Goal: Information Seeking & Learning: Find specific fact

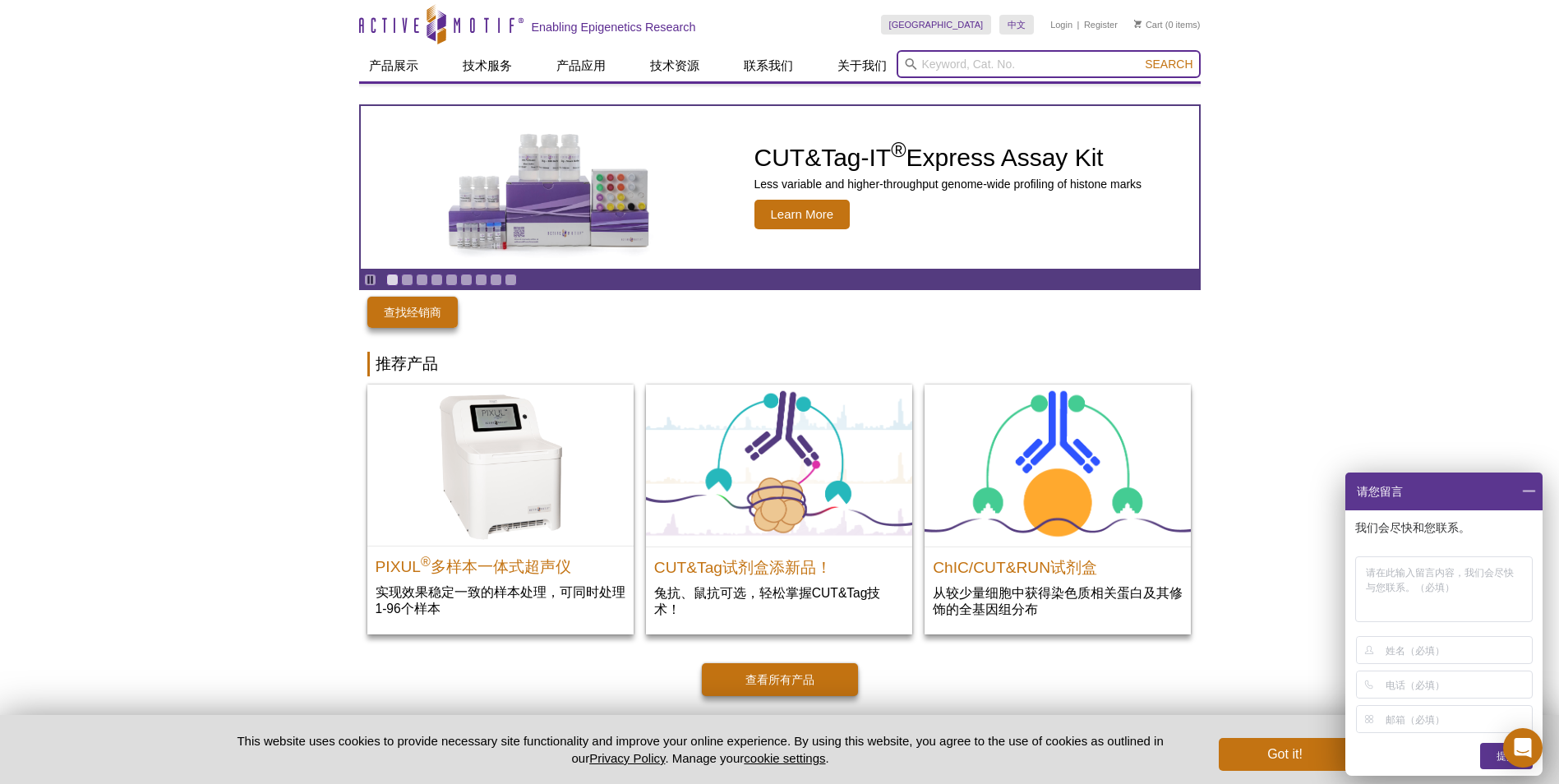
click at [974, 61] on input "search" at bounding box center [1048, 64] width 304 height 28
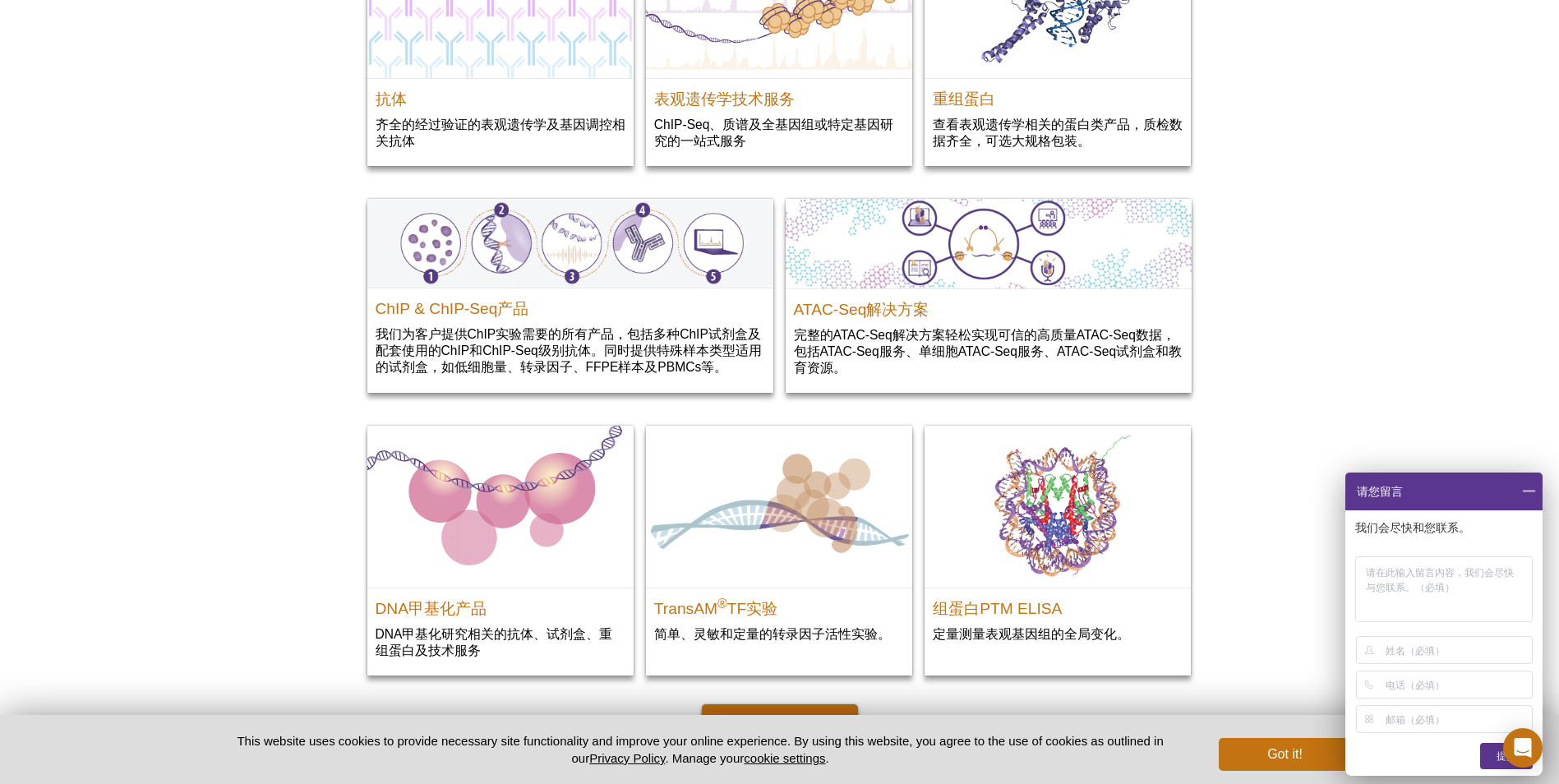
scroll to position [1953, 0]
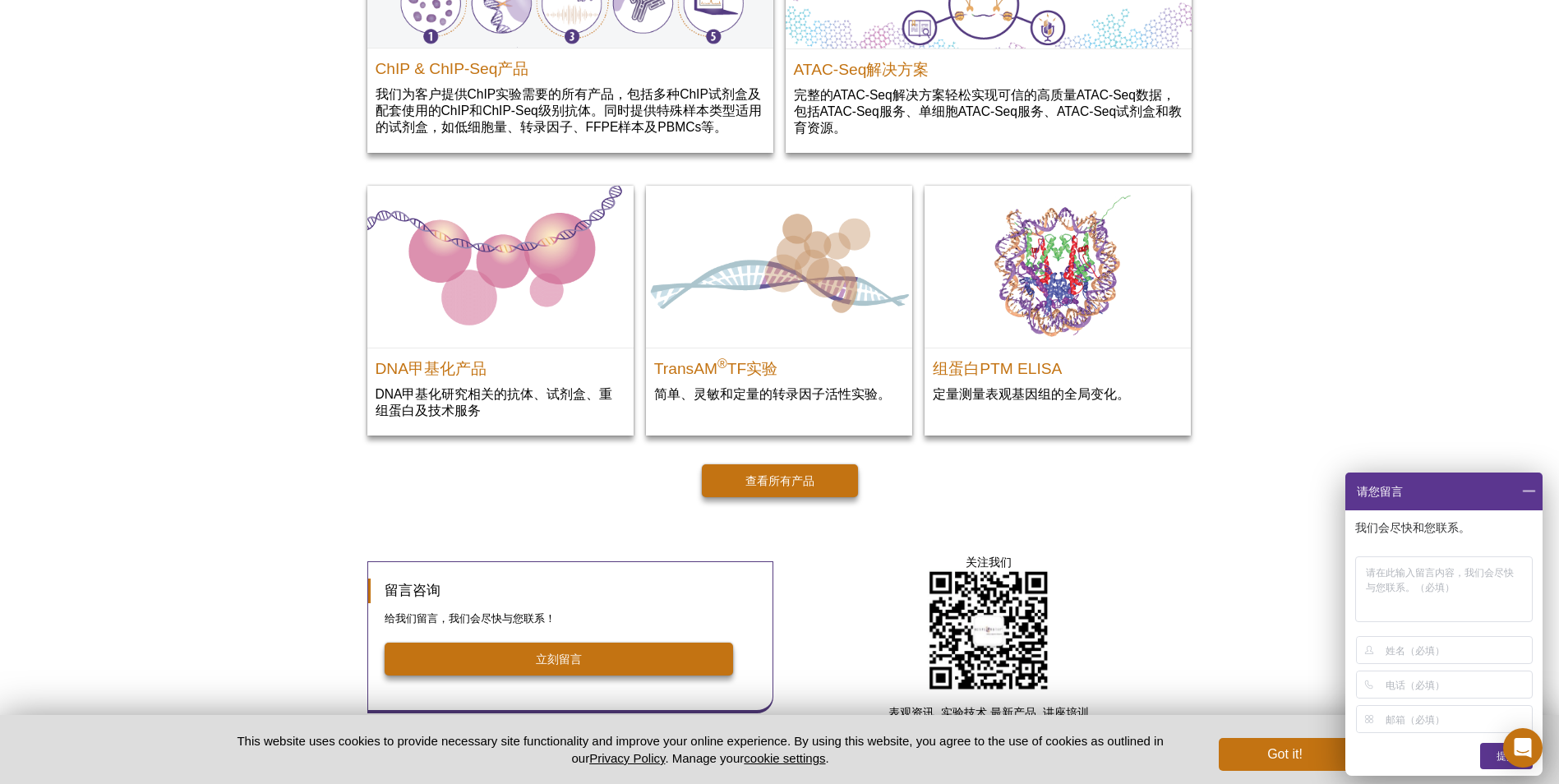
type input "KAT7"
click at [1530, 490] on span at bounding box center [1529, 492] width 28 height 38
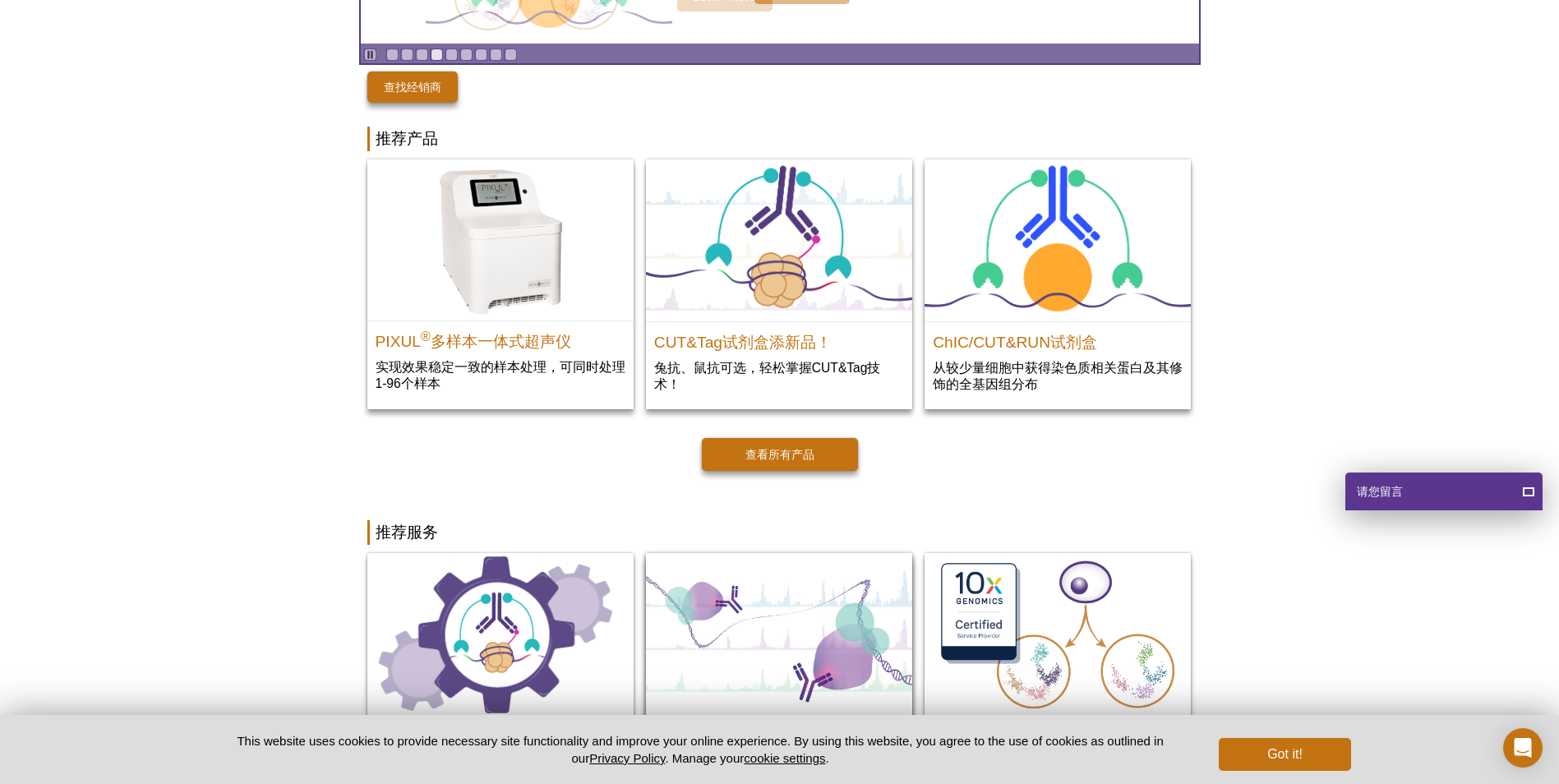
scroll to position [0, 0]
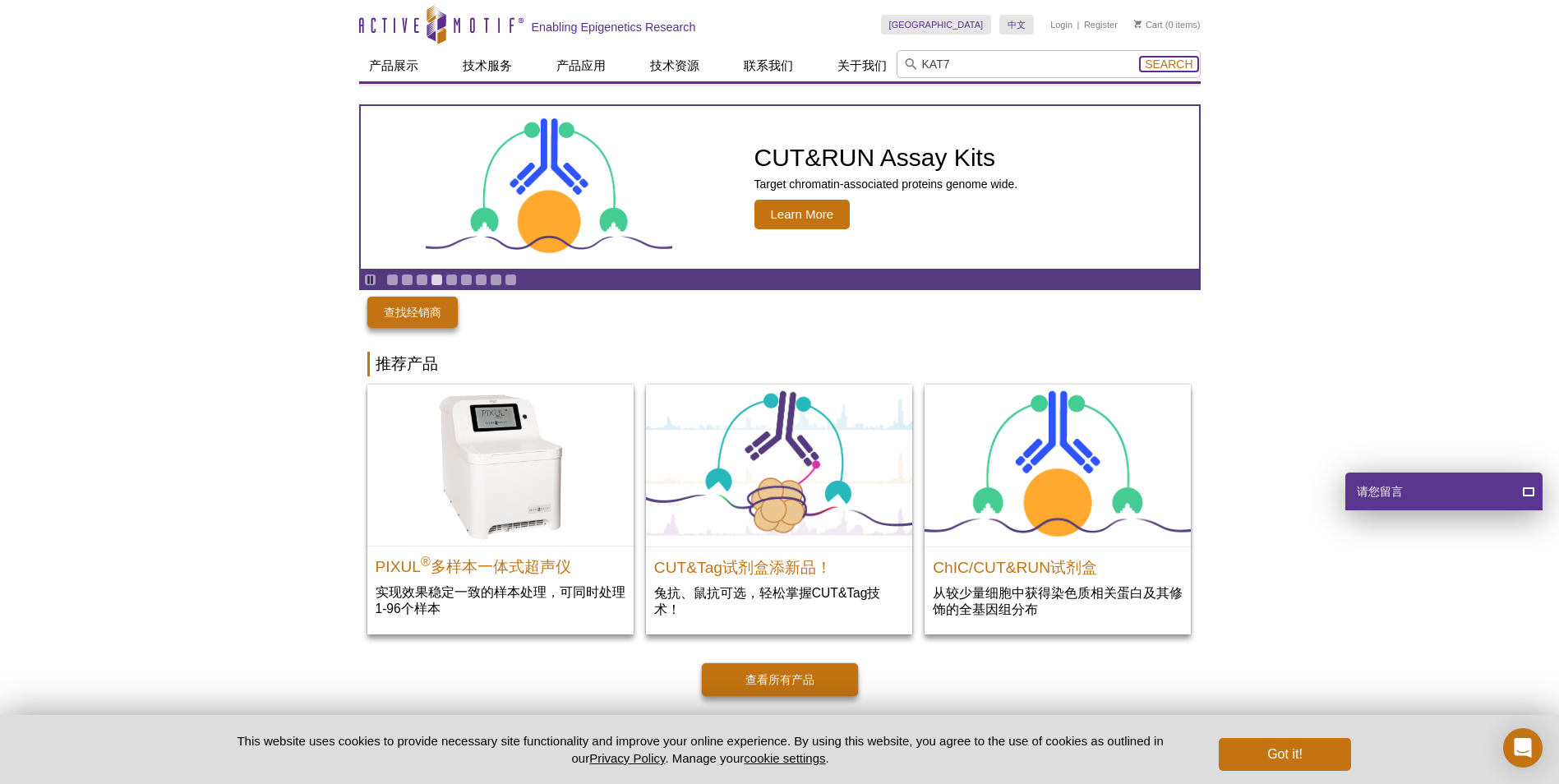
click at [1165, 62] on span "Search" at bounding box center [1169, 64] width 48 height 13
click at [1027, 23] on link "中文" at bounding box center [1016, 24] width 35 height 20
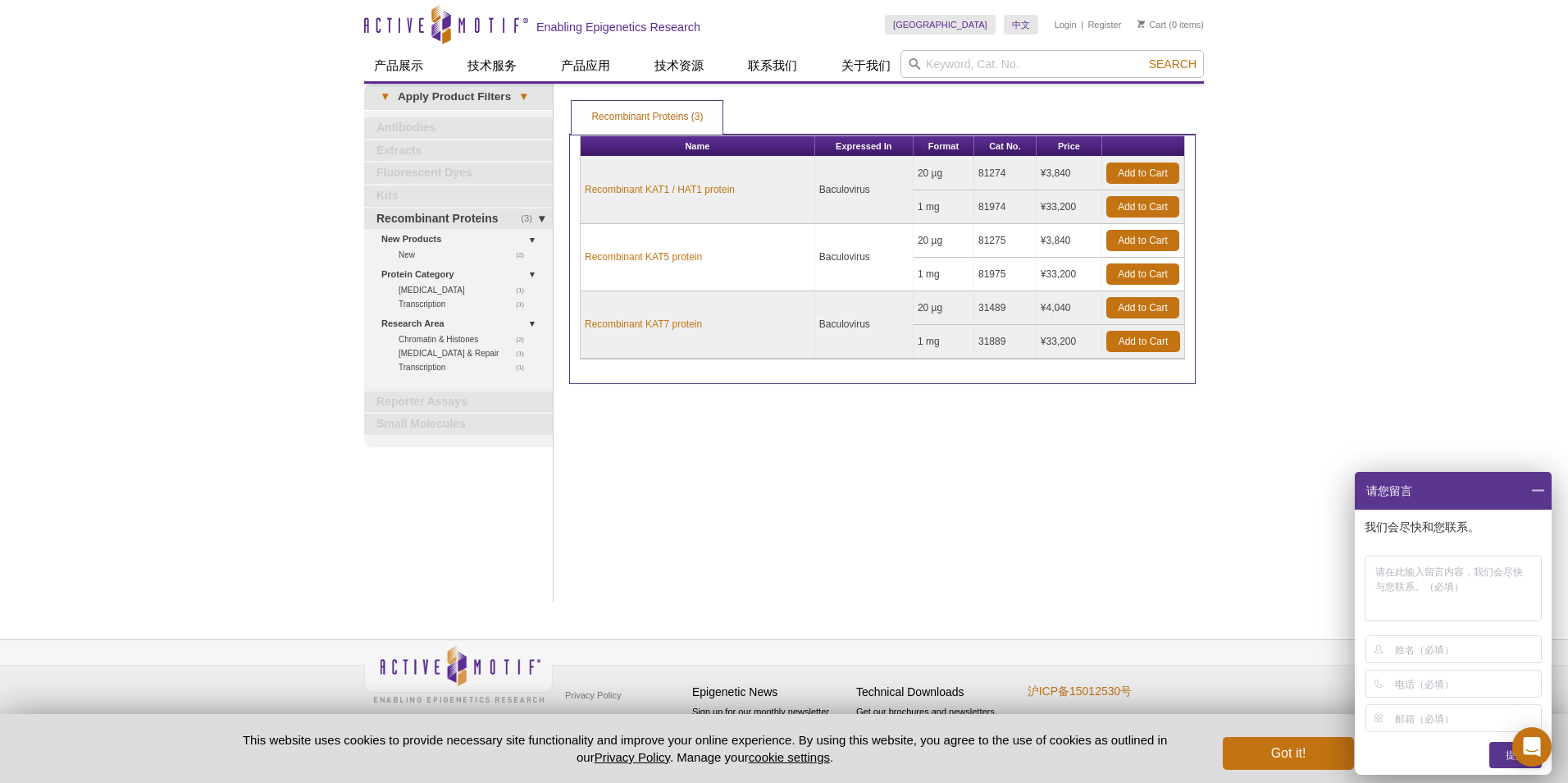
click at [1538, 489] on span at bounding box center [1538, 491] width 28 height 38
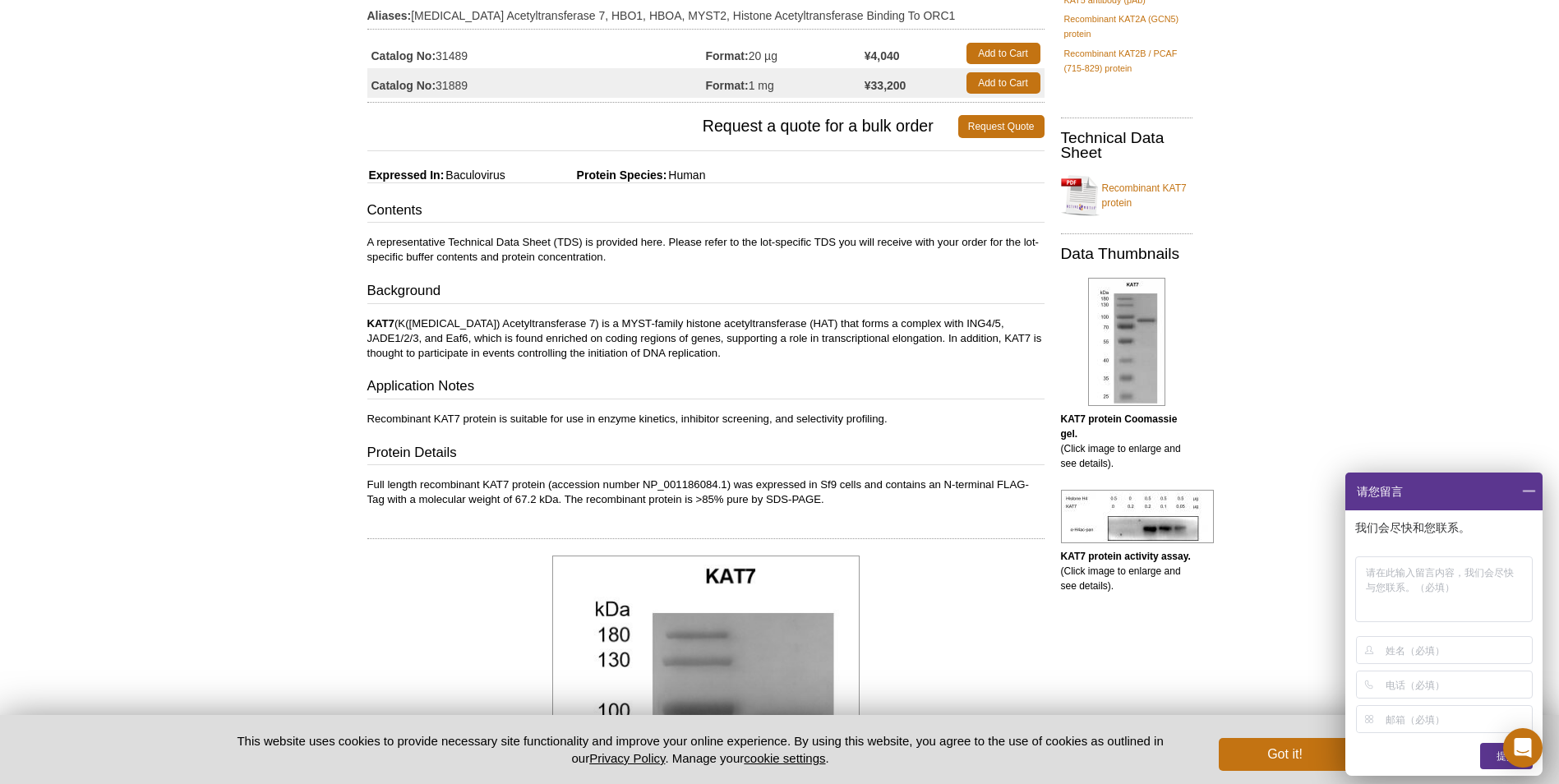
scroll to position [493, 0]
